Goal: Use online tool/utility: Utilize a website feature to perform a specific function

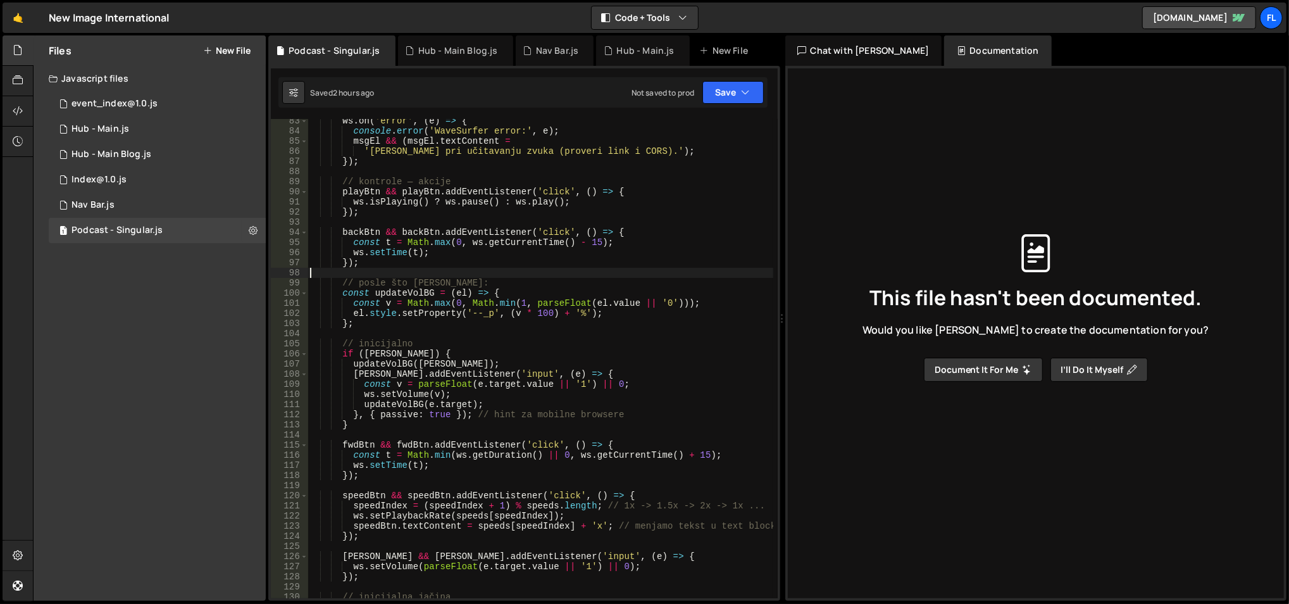
scroll to position [853, 0]
click at [377, 348] on div "ws . on ( 'error' , ( e ) => { console . error ( 'WaveSurfer error:' , e ) ; [P…" at bounding box center [541, 366] width 466 height 501
click at [380, 356] on div "ws . on ( 'error' , ( e ) => { console . error ( 'WaveSurfer error:' , e ) ; [P…" at bounding box center [541, 366] width 466 height 501
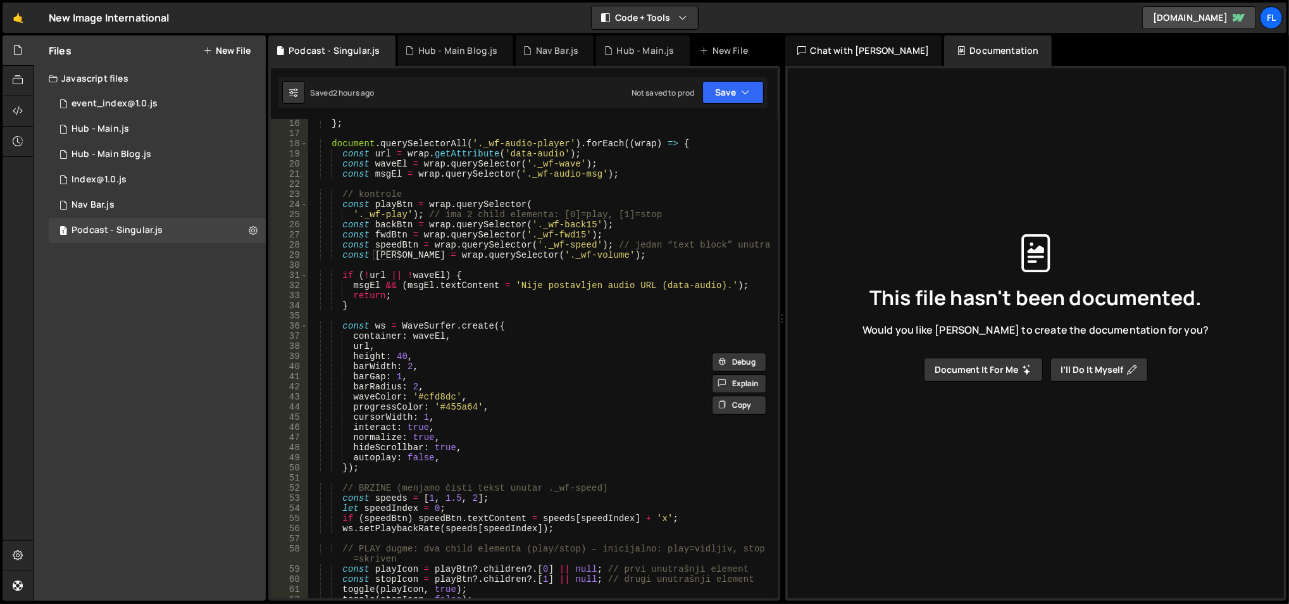
scroll to position [152, 0]
click at [387, 257] on div "} ; document . querySelectorAll ( '._wf-audio-player' ) . forEach (( wrap ) => …" at bounding box center [541, 368] width 466 height 501
click at [385, 253] on div "} ; document . querySelectorAll ( '._wf-audio-player' ) . forEach (( wrap ) => …" at bounding box center [541, 368] width 466 height 501
click at [385, 252] on div "} ; document . querySelectorAll ( '._wf-audio-player' ) . forEach (( wrap ) => …" at bounding box center [541, 368] width 466 height 501
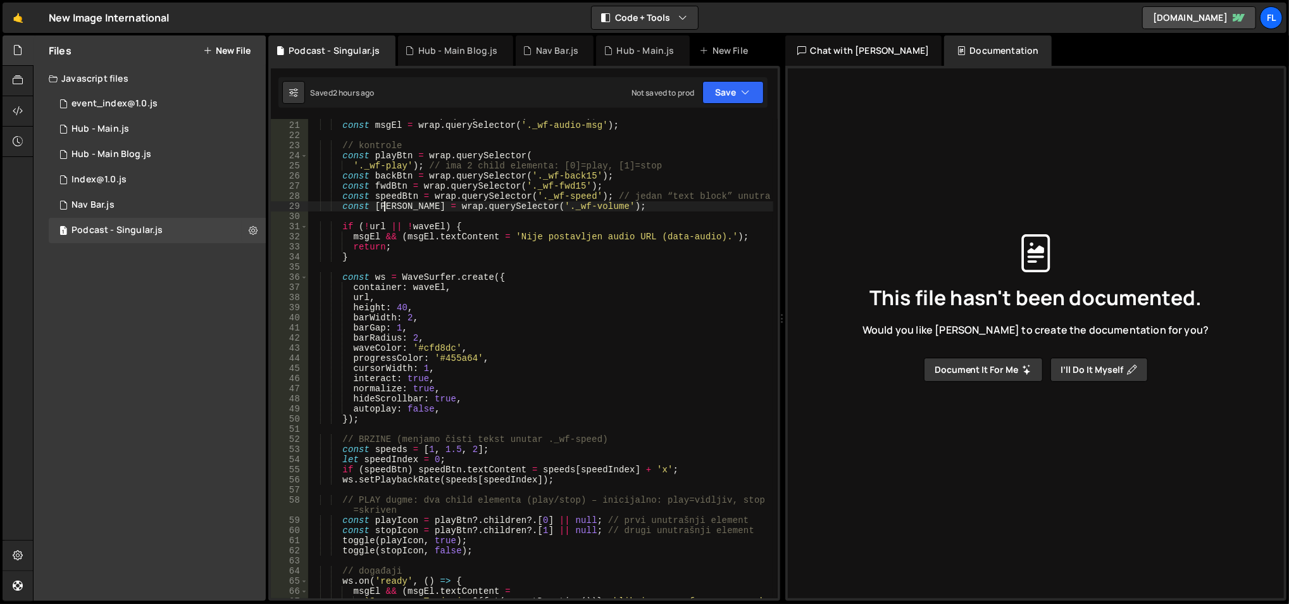
scroll to position [200, 0]
click at [385, 203] on div "const waveEl = wrap . querySelector ( '._wf-wave' ) ; const msgEl = wrap . quer…" at bounding box center [541, 366] width 466 height 511
click at [385, 210] on div "const waveEl = wrap . querySelector ( '._wf-wave' ) ; const msgEl = wrap . quer…" at bounding box center [541, 366] width 466 height 511
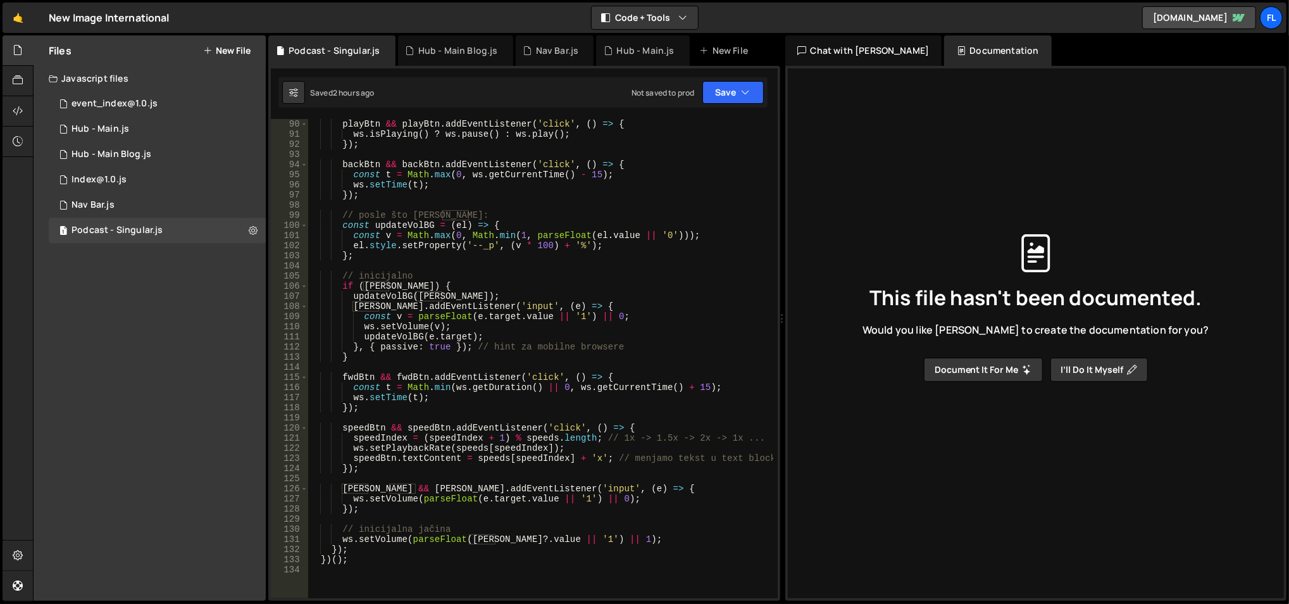
scroll to position [923, 0]
click at [399, 246] on div "playBtn && playBtn . addEventListener ( 'click' , ( ) => { ws . isPlaying ( ) ?…" at bounding box center [541, 368] width 466 height 501
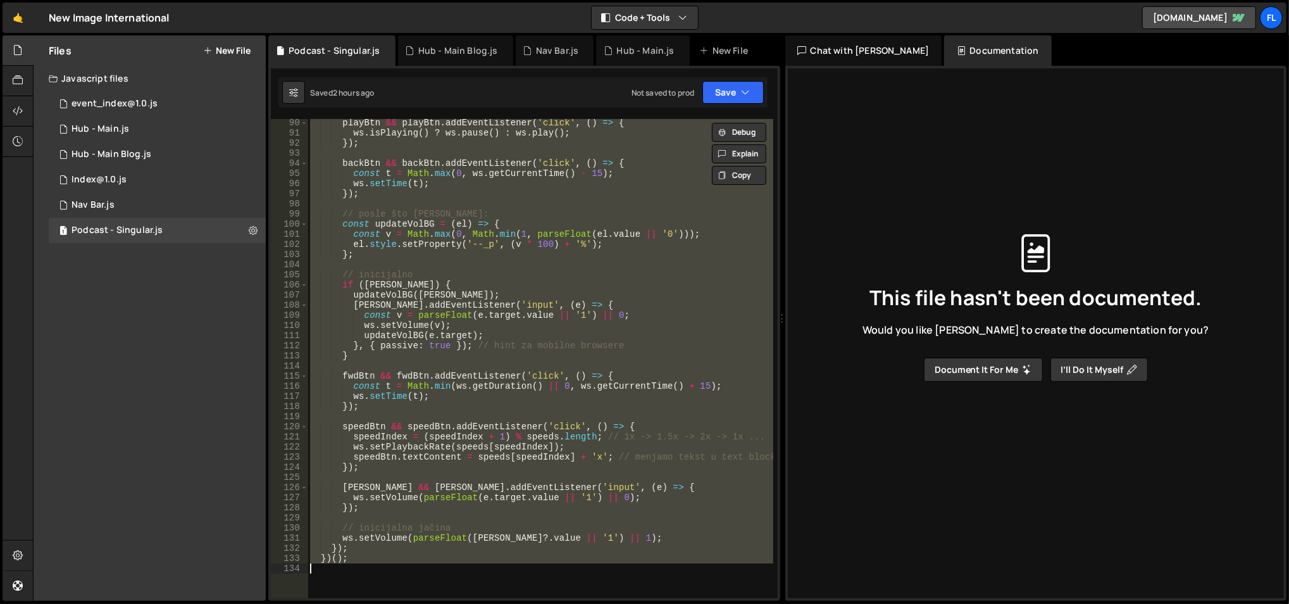
click at [478, 324] on div "playBtn && playBtn . addEventListener ( 'click' , ( ) => { ws . isPlaying ( ) ?…" at bounding box center [541, 368] width 466 height 501
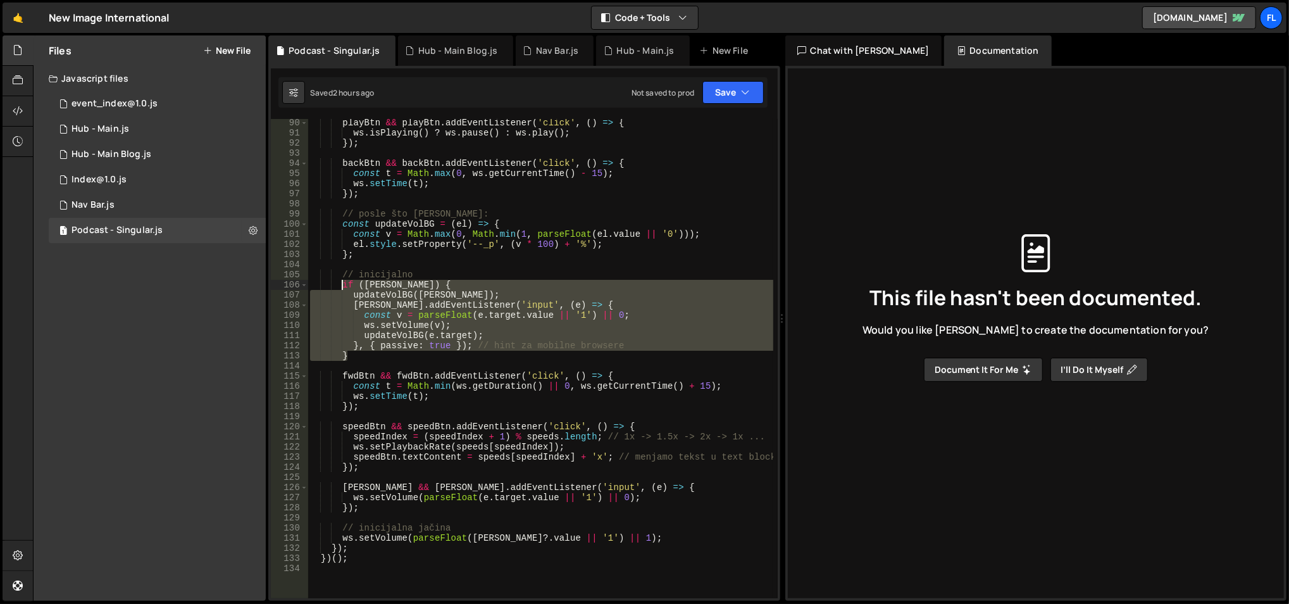
drag, startPoint x: 353, startPoint y: 342, endPoint x: 342, endPoint y: 285, distance: 58.0
click at [342, 285] on div "playBtn && playBtn . addEventListener ( 'click' , ( ) => { ws . isPlaying ( ) ?…" at bounding box center [541, 368] width 466 height 501
paste textarea "}"
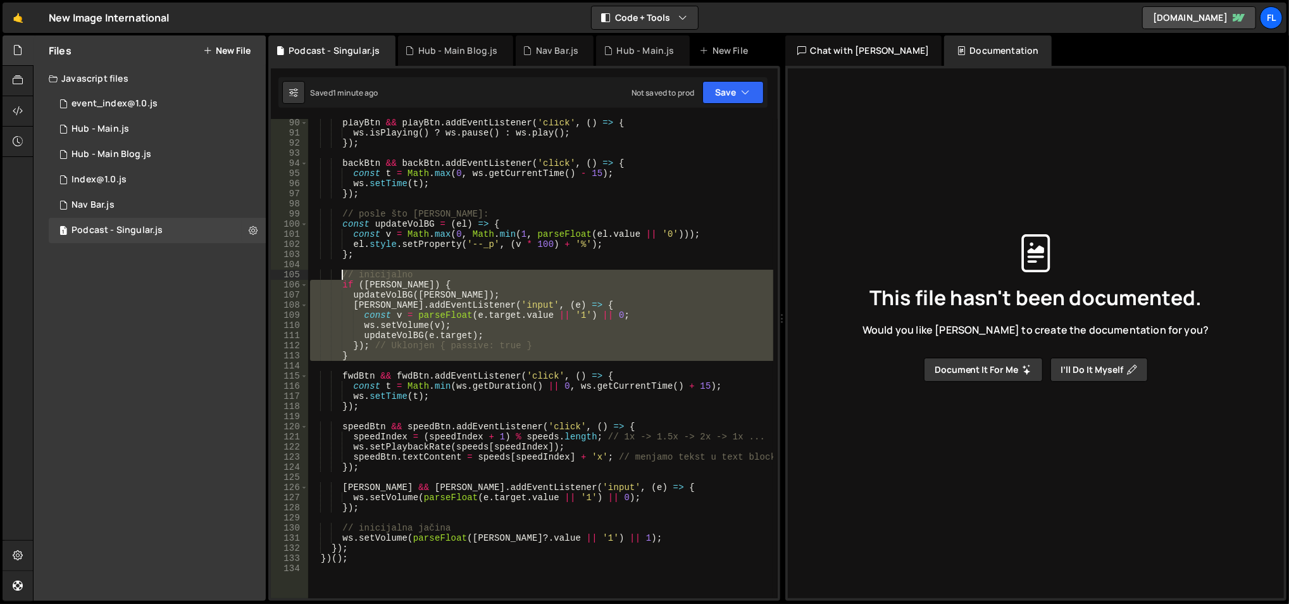
drag, startPoint x: 376, startPoint y: 361, endPoint x: 340, endPoint y: 277, distance: 90.7
click at [340, 277] on div "playBtn && playBtn . addEventListener ( 'click' , ( ) => { ws . isPlaying ( ) ?…" at bounding box center [541, 368] width 466 height 501
paste textarea "}"
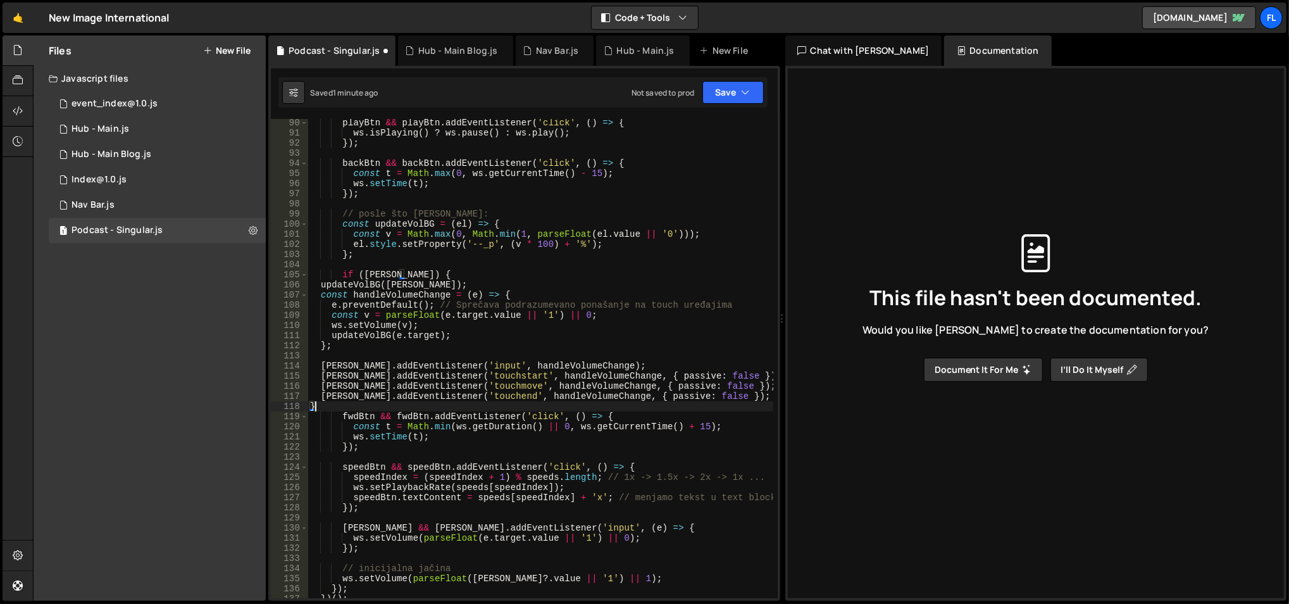
click at [457, 290] on div "playBtn && playBtn . addEventListener ( 'click' , ( ) => { ws . isPlaying ( ) ?…" at bounding box center [541, 368] width 466 height 501
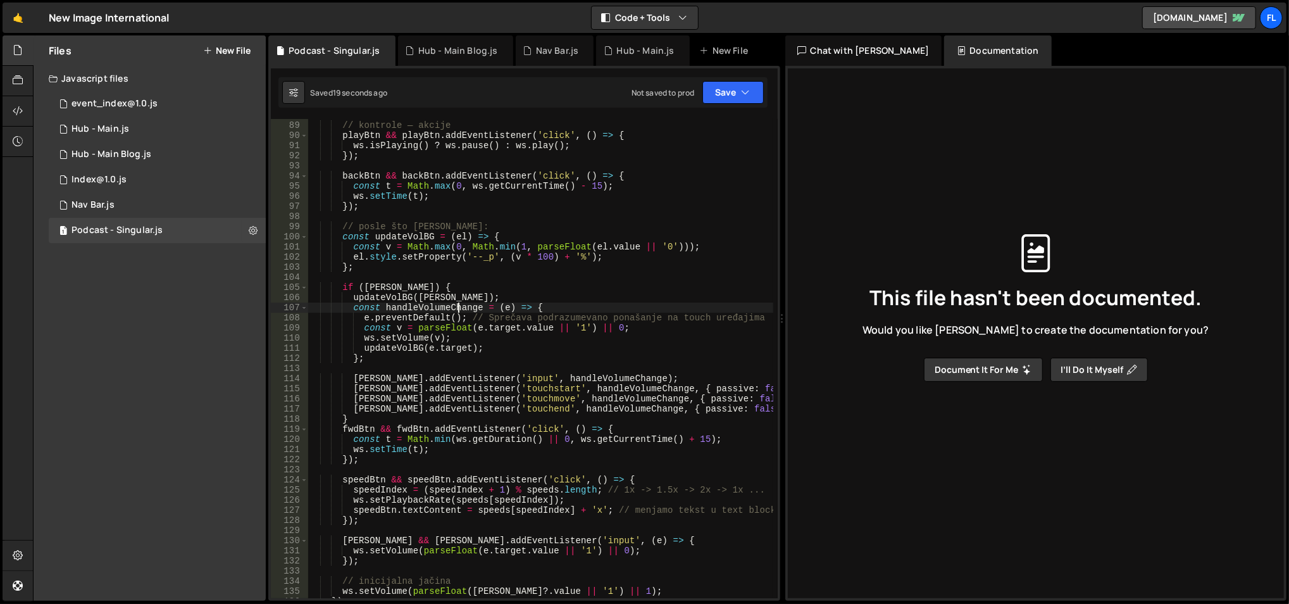
scroll to position [909, 0]
click at [430, 385] on div "// kontrole — akcije playBtn && playBtn . addEventListener ( 'click' , ( ) => {…" at bounding box center [541, 360] width 466 height 501
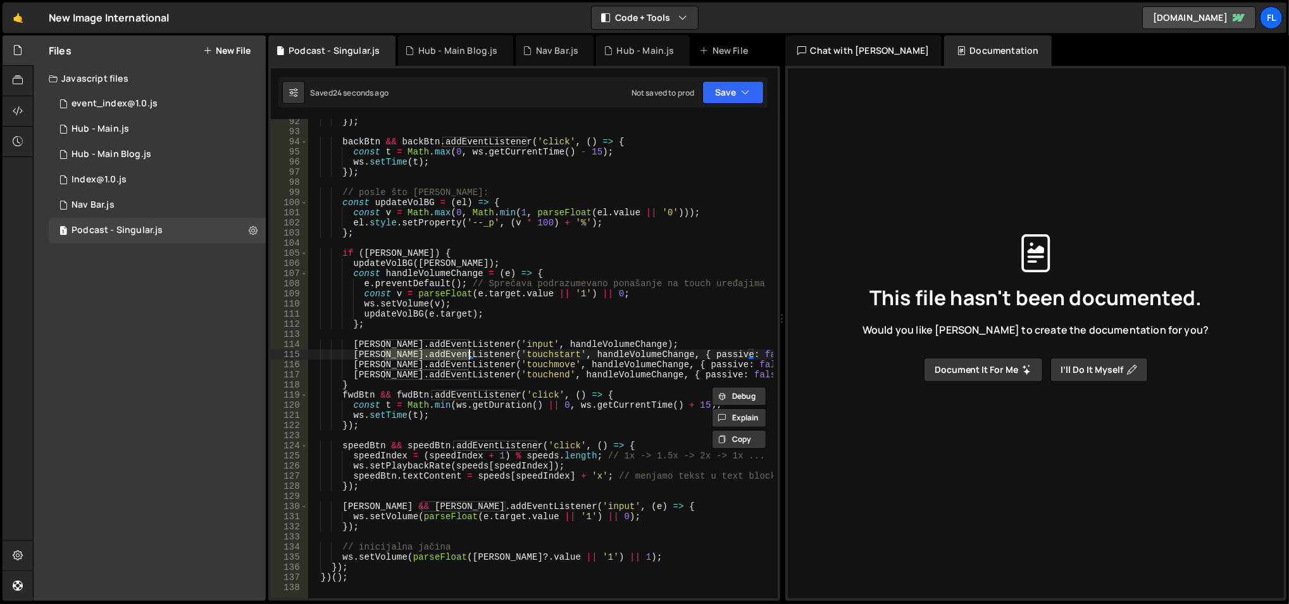
scroll to position [944, 0]
click at [342, 506] on div "}) ; backBtn && backBtn . addEventListener ( 'click' , ( ) => { const t = Math …" at bounding box center [541, 366] width 466 height 501
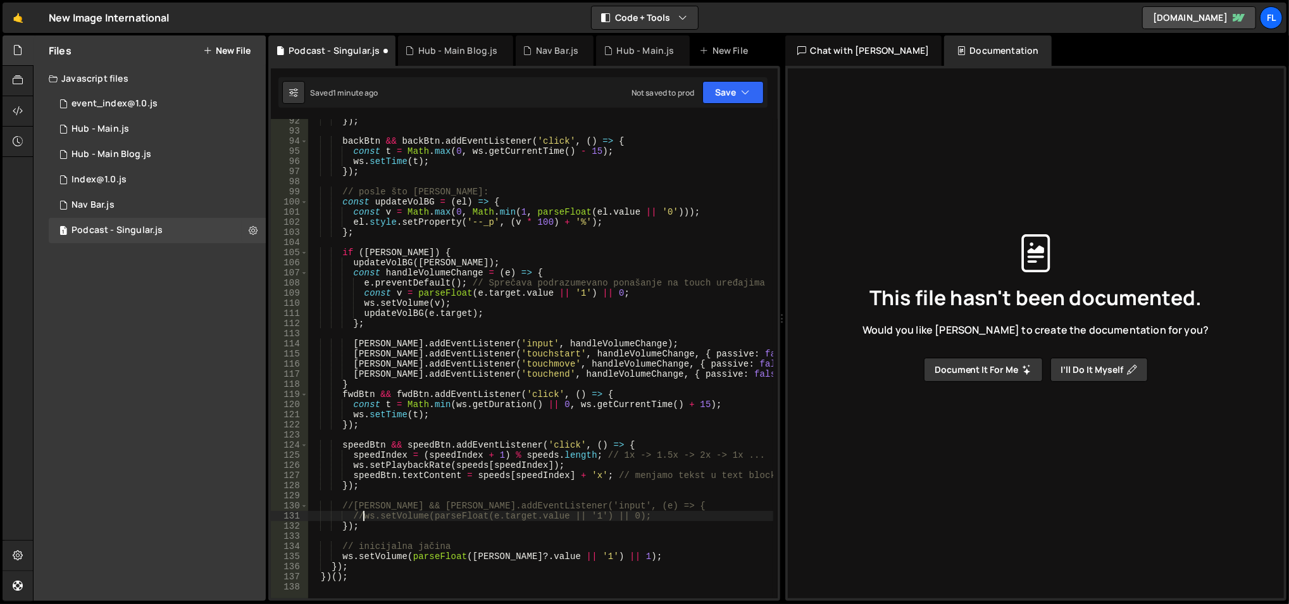
scroll to position [0, 3]
click at [571, 362] on div "}) ; backBtn && backBtn . addEventListener ( 'click' , ( ) => { const t = Math …" at bounding box center [541, 366] width 466 height 501
click at [569, 362] on div "}) ; backBtn && backBtn . addEventListener ( 'click' , ( ) => { const t = Math …" at bounding box center [541, 366] width 466 height 501
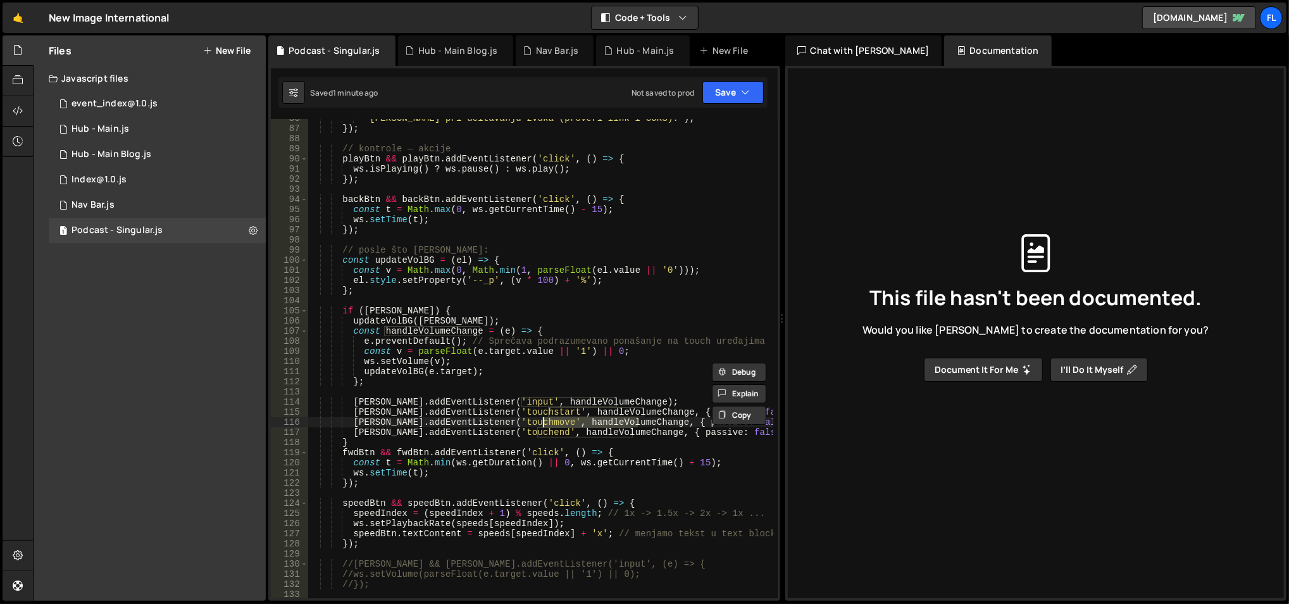
scroll to position [888, 0]
click at [559, 398] on div "'[PERSON_NAME] pri učitavanju zvuka (proveri link i CORS).' ) ; }) ; // kontrol…" at bounding box center [541, 362] width 466 height 501
click at [408, 316] on div "'[PERSON_NAME] pri učitavanju zvuka (proveri link i CORS).' ) ; }) ; // kontrol…" at bounding box center [541, 362] width 466 height 501
type textarea "updateVolBG([PERSON_NAME]);"
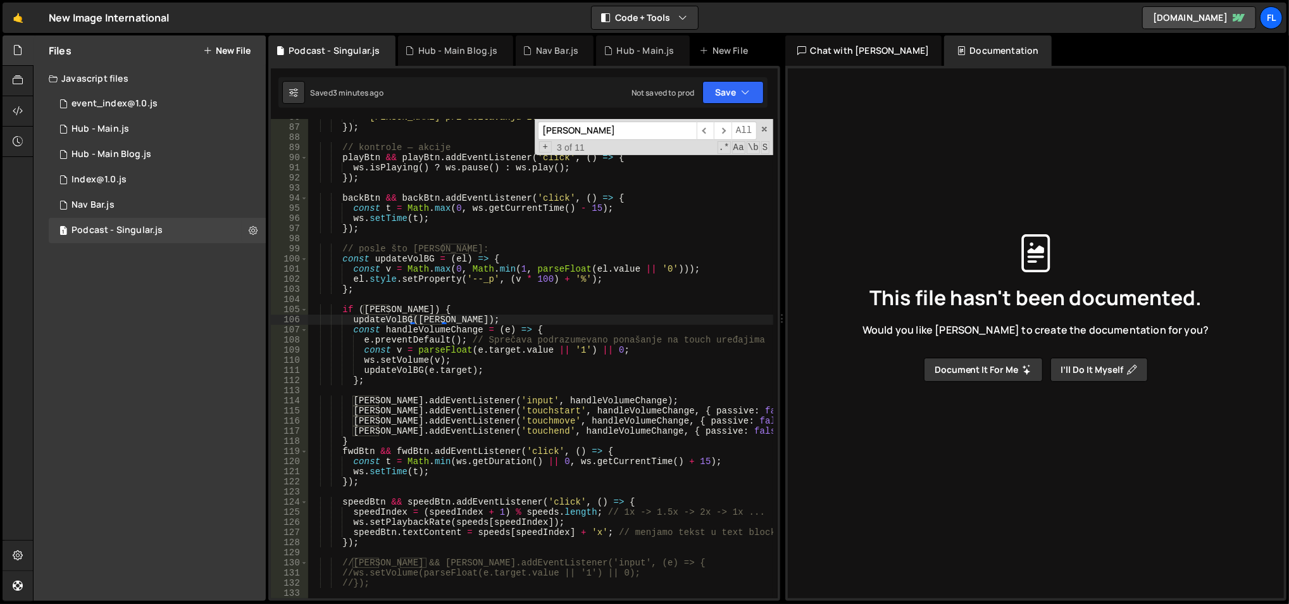
paste input "updateVolBG"
type input "updateVolBG"
click at [725, 128] on span "​" at bounding box center [723, 131] width 18 height 18
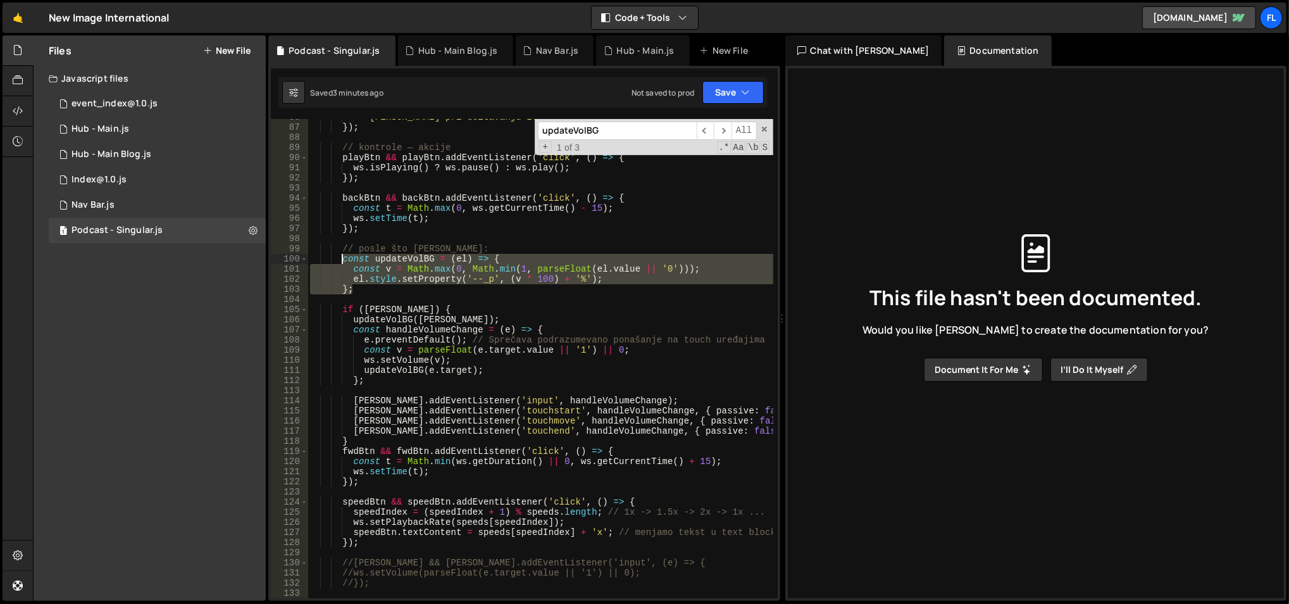
drag, startPoint x: 406, startPoint y: 290, endPoint x: 340, endPoint y: 258, distance: 73.0
click at [340, 258] on div "'[PERSON_NAME] pri učitavanju zvuka (proveri link i CORS).' ) ; }) ; // kontrol…" at bounding box center [541, 362] width 466 height 501
paste textarea "}"
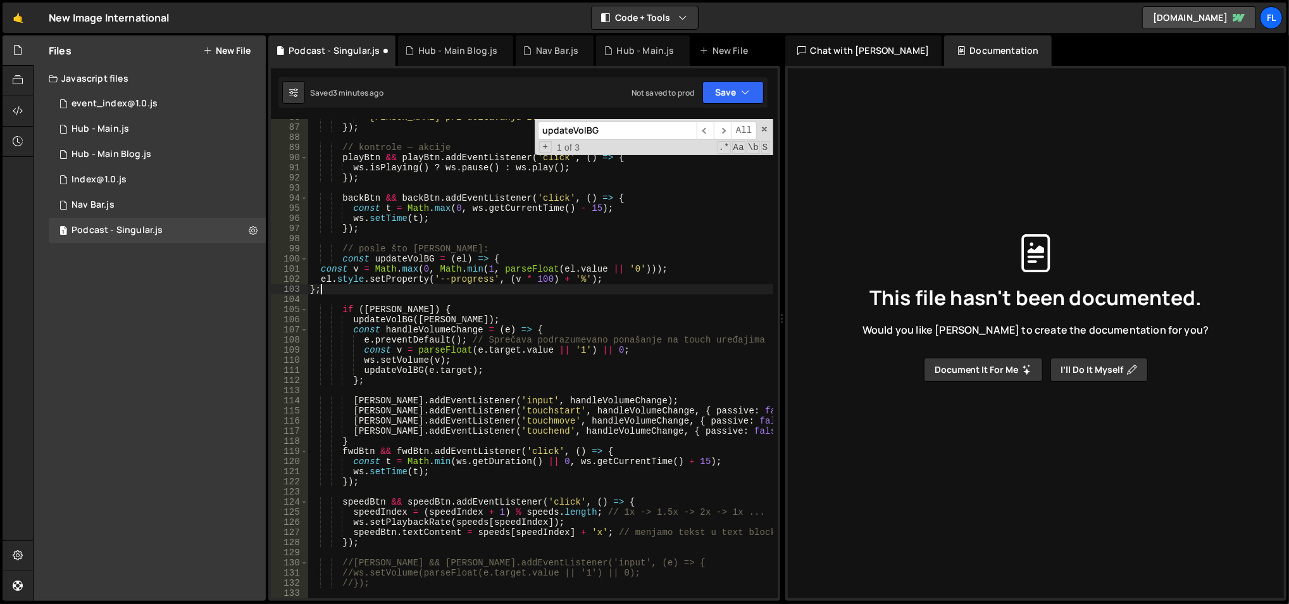
scroll to position [0, 0]
click at [478, 281] on div "'[PERSON_NAME] pri učitavanju zvuka (proveri link i CORS).' ) ; }) ; // kontrol…" at bounding box center [541, 362] width 466 height 501
type textarea "el.style.setProperty('--progress', (v * 100) + '%');"
click at [478, 281] on div "'[PERSON_NAME] pri učitavanju zvuka (proveri link i CORS).' ) ; }) ; // kontrol…" at bounding box center [541, 362] width 466 height 501
